Goal: Task Accomplishment & Management: Use online tool/utility

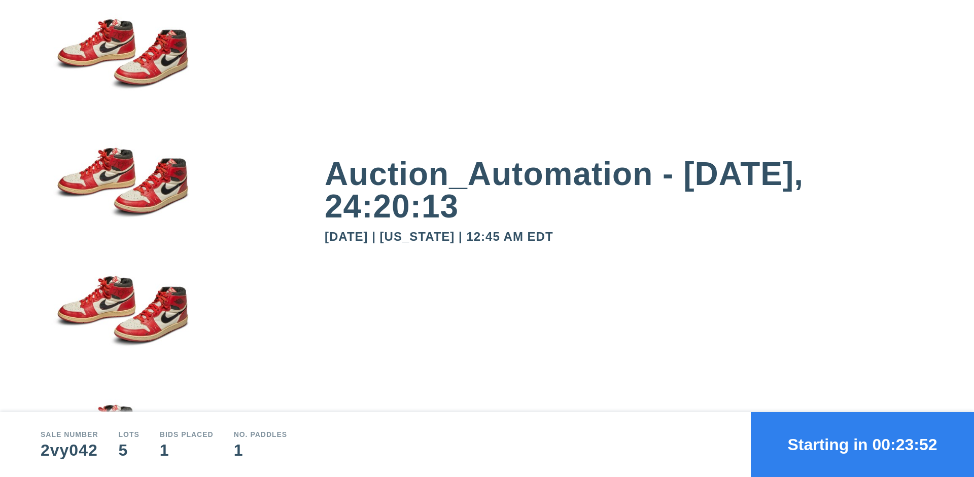
click at [862, 445] on button "Starting in 00:23:52" at bounding box center [862, 444] width 223 height 65
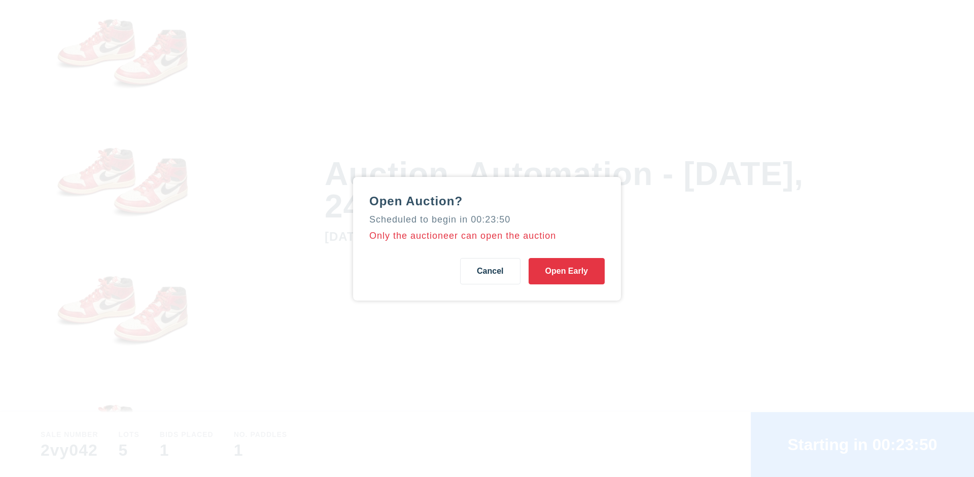
click at [567, 271] on button "Open Early" at bounding box center [567, 271] width 76 height 26
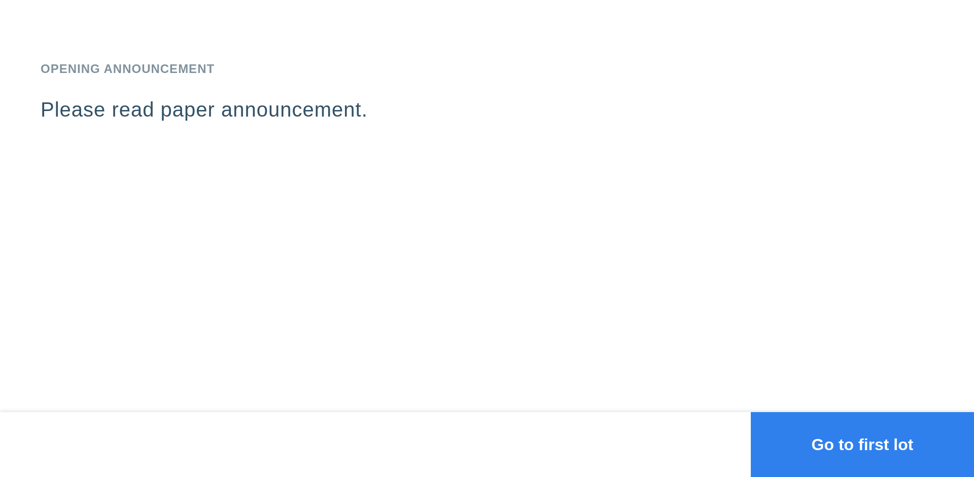
click at [862, 445] on button "Go to first lot" at bounding box center [862, 444] width 223 height 65
